Goal: Transaction & Acquisition: Purchase product/service

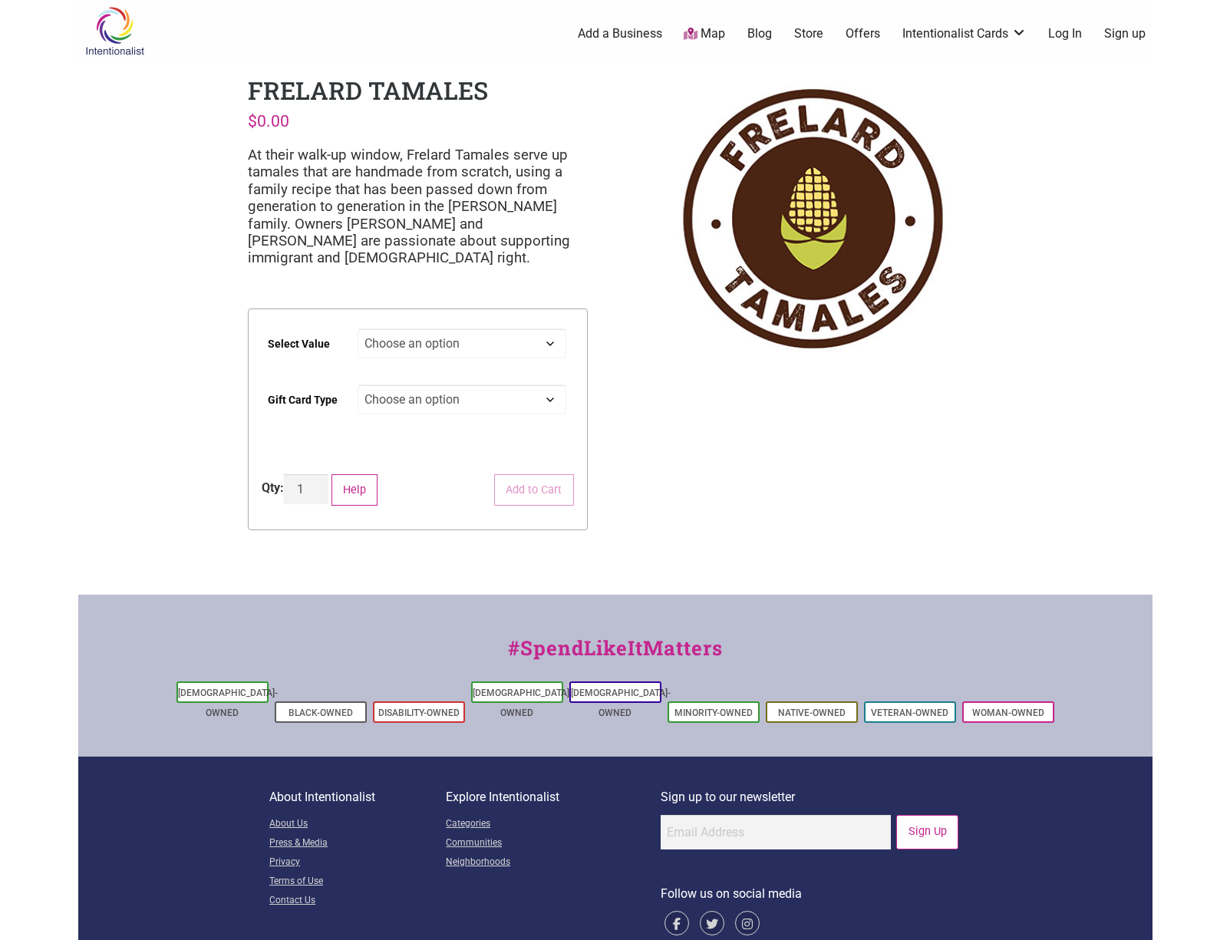
click at [498, 339] on select "Choose an option $25 $50 $100 $200 $500" at bounding box center [462, 343] width 209 height 30
select select "$500"
click at [358, 328] on select "Choose an option $25 $50 $100 $200 $500" at bounding box center [462, 343] width 209 height 30
click at [429, 400] on select "Choose an option Physical" at bounding box center [462, 399] width 209 height 30
select select "Physical"
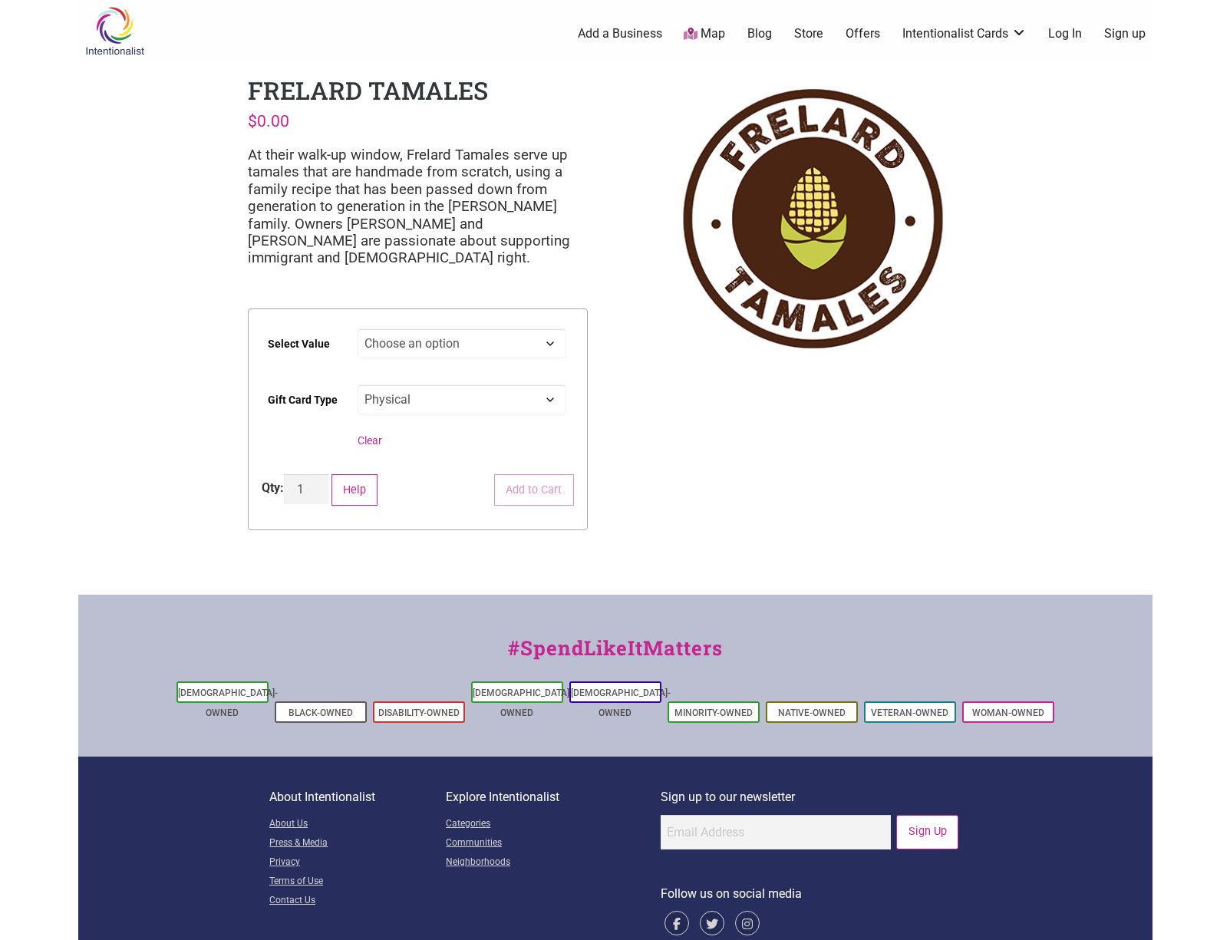
click at [358, 384] on select "Choose an option Physical" at bounding box center [462, 399] width 209 height 30
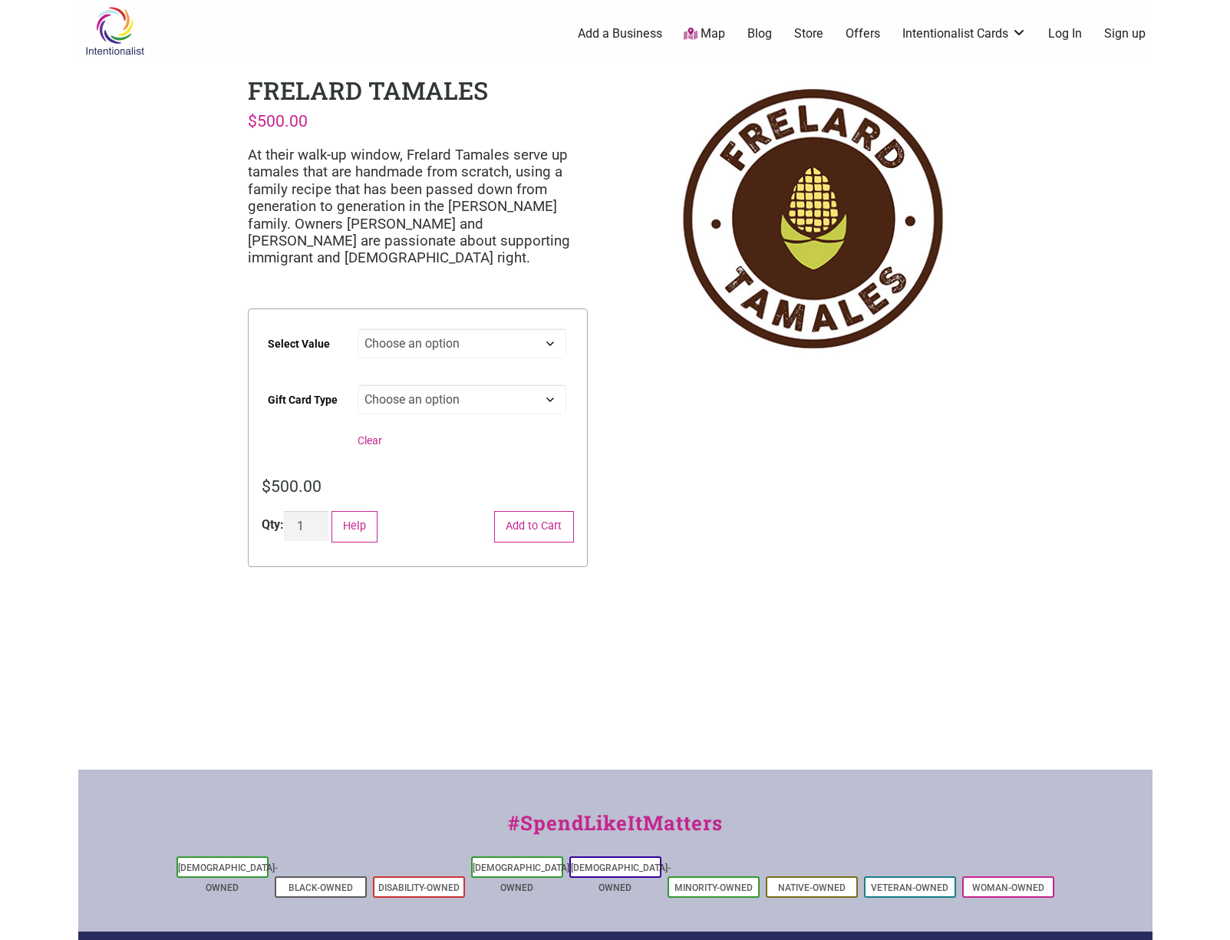
click at [459, 399] on select "Choose an option Physical" at bounding box center [462, 399] width 209 height 30
click at [486, 332] on select "Choose an option $25 $50 $100 $200 $500" at bounding box center [462, 343] width 209 height 30
click at [358, 328] on select "Choose an option $25 $50 $100 $200 $500" at bounding box center [462, 343] width 209 height 30
select select "$100"
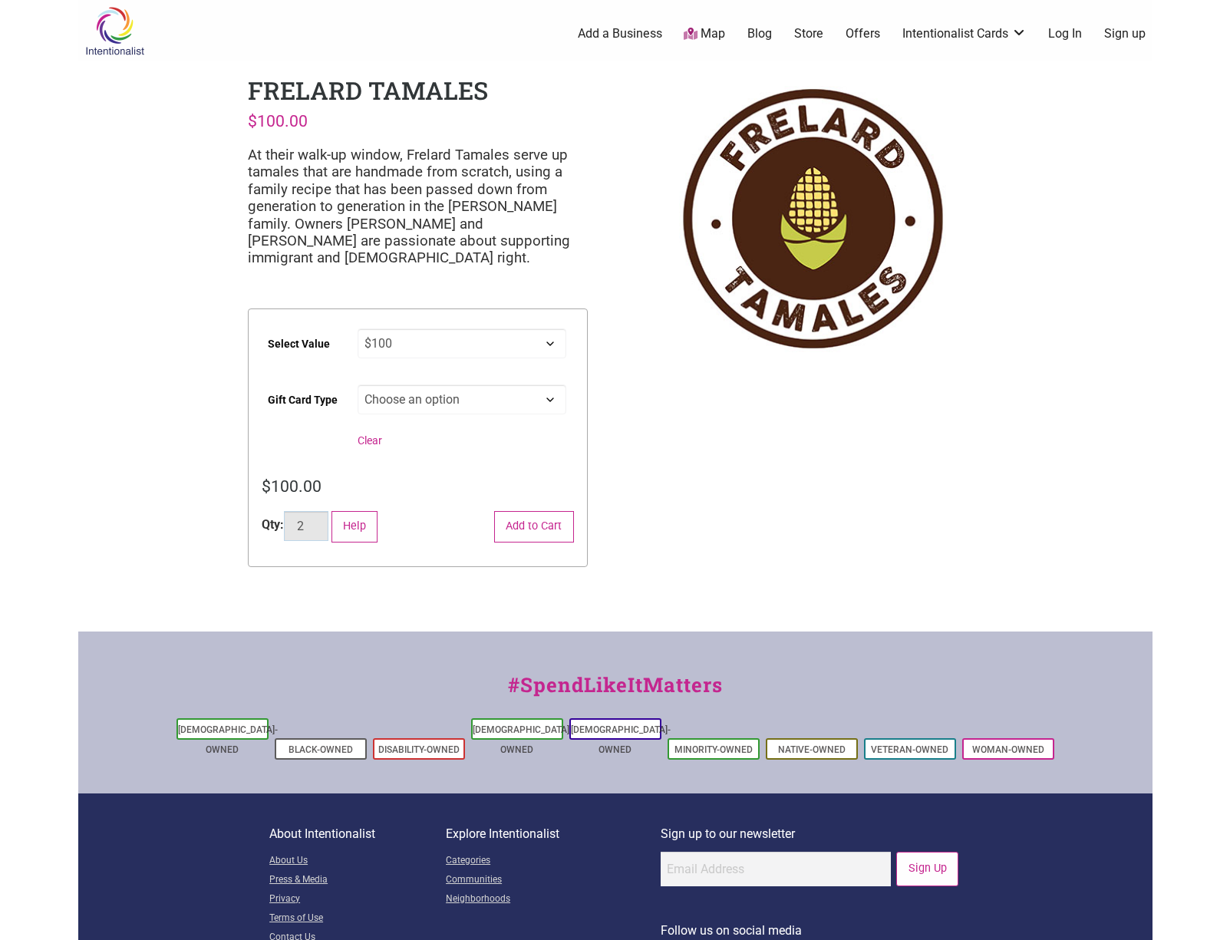
click at [319, 526] on input "2" at bounding box center [306, 526] width 44 height 30
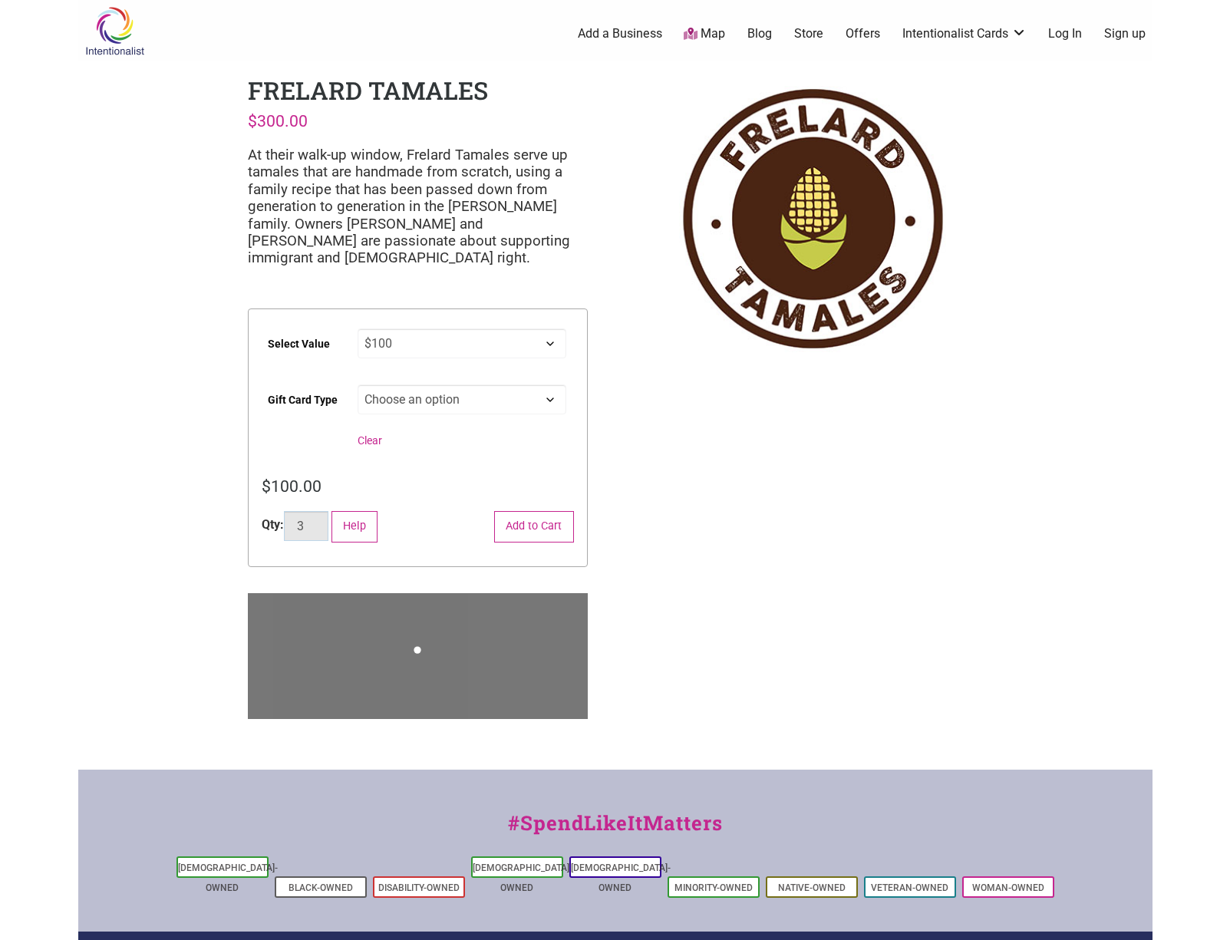
click at [321, 522] on input "3" at bounding box center [306, 526] width 44 height 30
click at [321, 522] on input "4" at bounding box center [306, 526] width 44 height 30
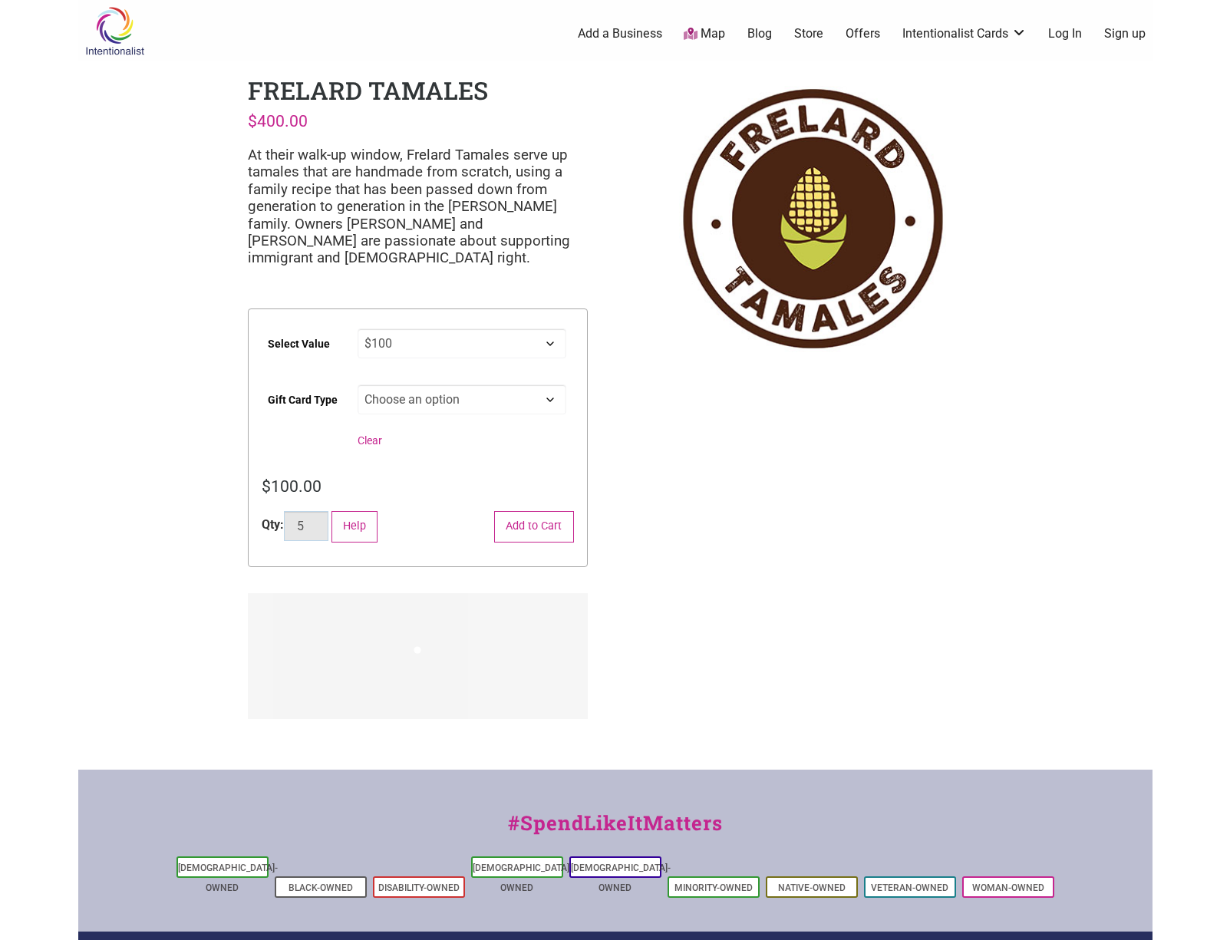
click at [321, 522] on input "5" at bounding box center [306, 526] width 44 height 30
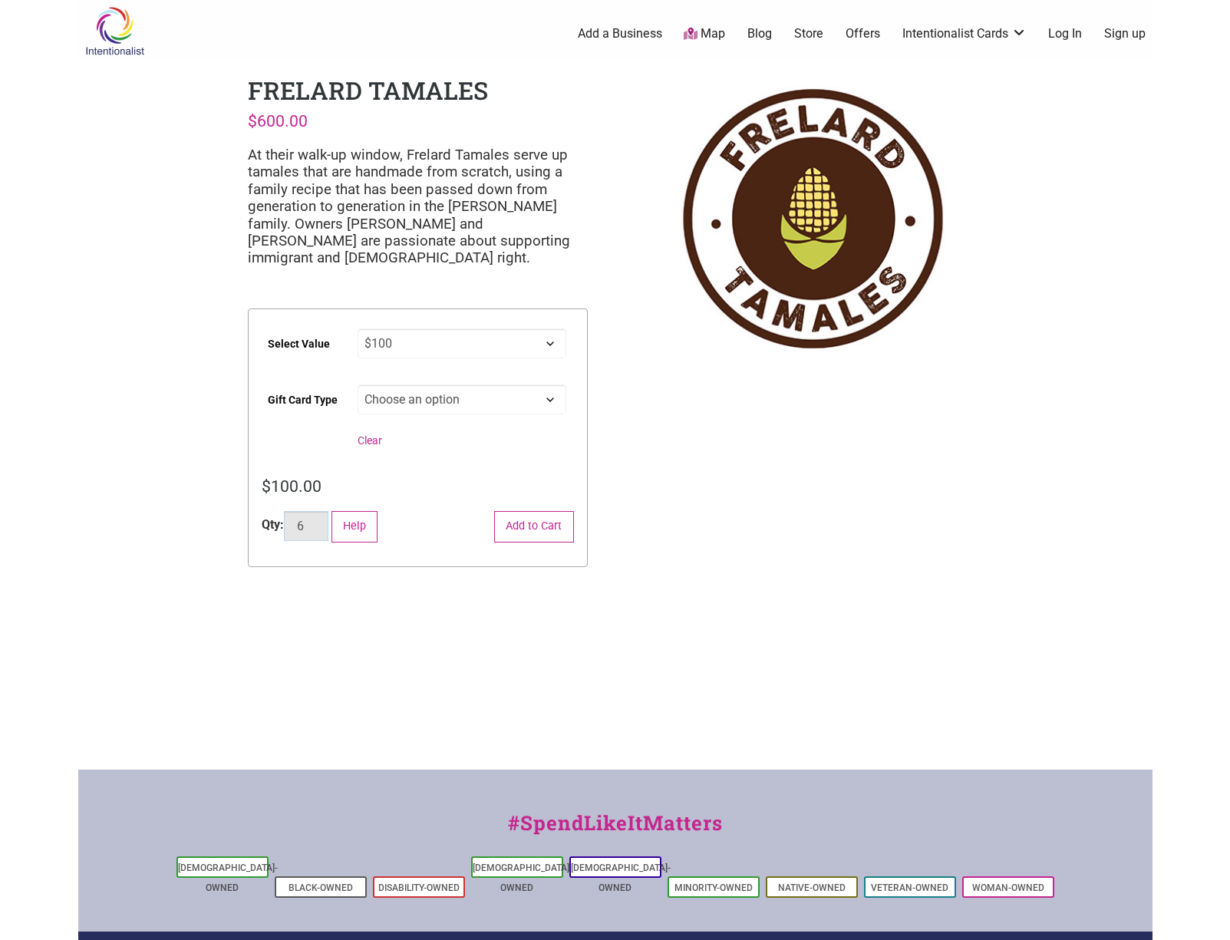
click at [321, 522] on input "6" at bounding box center [306, 526] width 44 height 30
click at [320, 522] on input "7" at bounding box center [306, 526] width 44 height 30
click at [320, 522] on input "8" at bounding box center [306, 526] width 44 height 30
click at [321, 522] on input "9" at bounding box center [306, 526] width 44 height 30
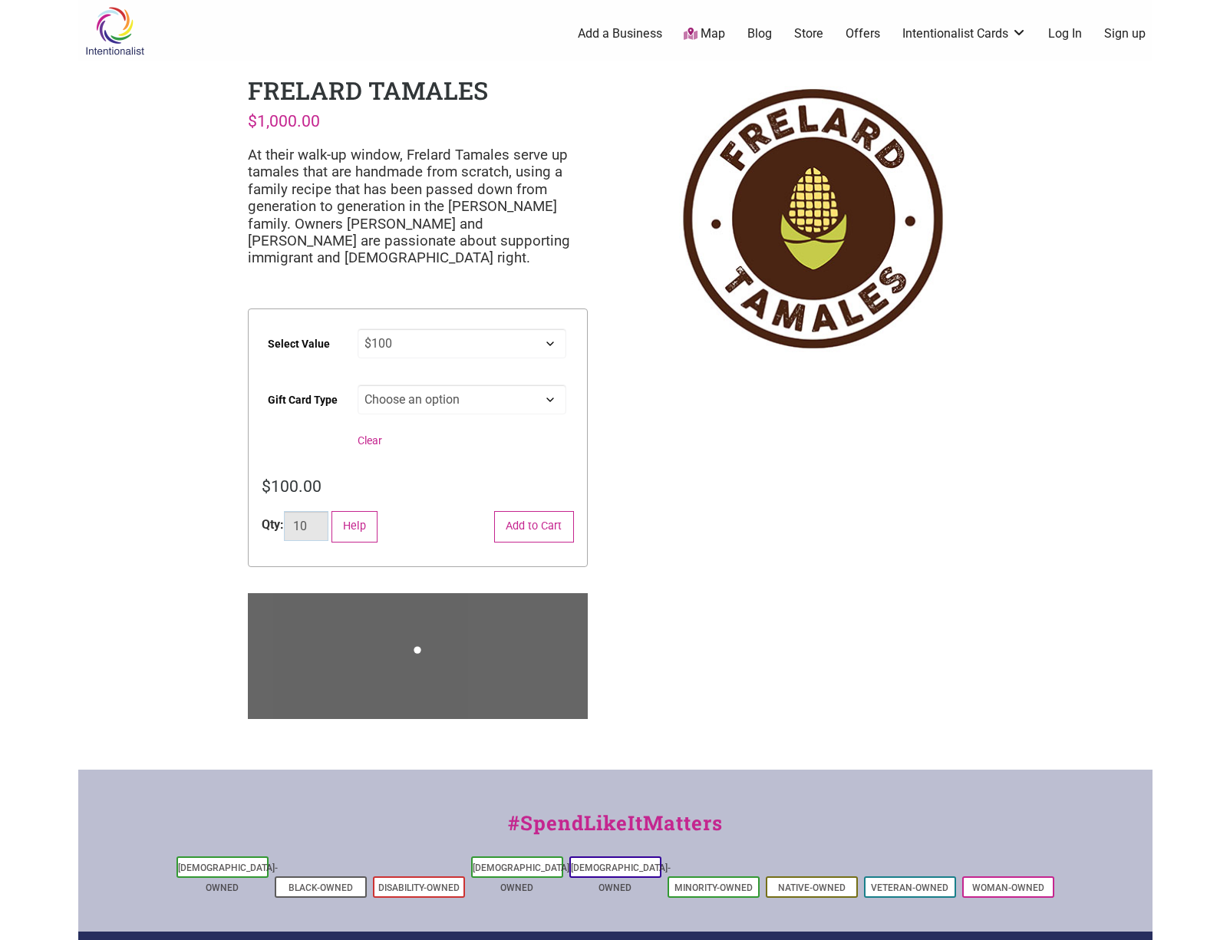
type input "10"
click at [321, 522] on input "10" at bounding box center [306, 526] width 44 height 30
